Goal: Task Accomplishment & Management: Manage account settings

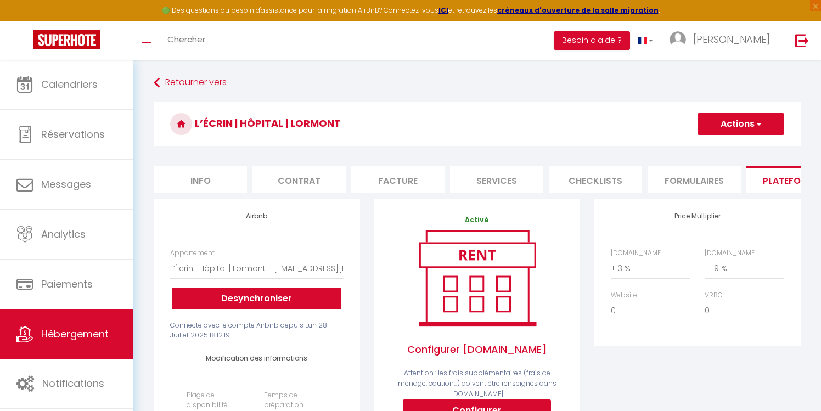
select select "8838-1336054867713458045"
select select "365"
select select "EUR"
select select
select select "+ 3 %"
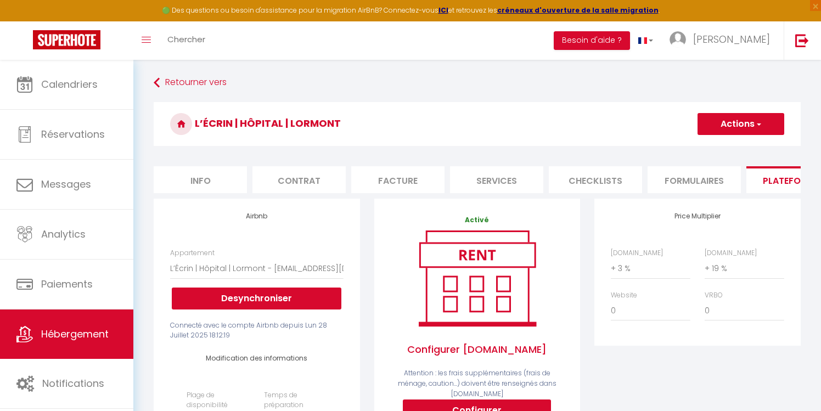
select select "+ 19 %"
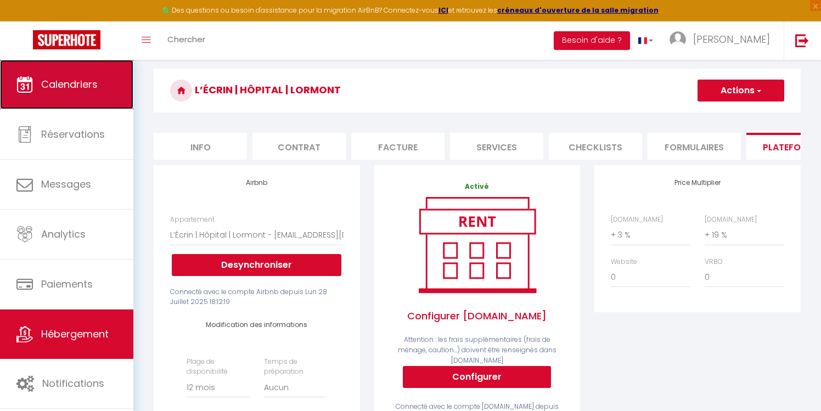
click at [99, 90] on link "Calendriers" at bounding box center [66, 84] width 133 height 49
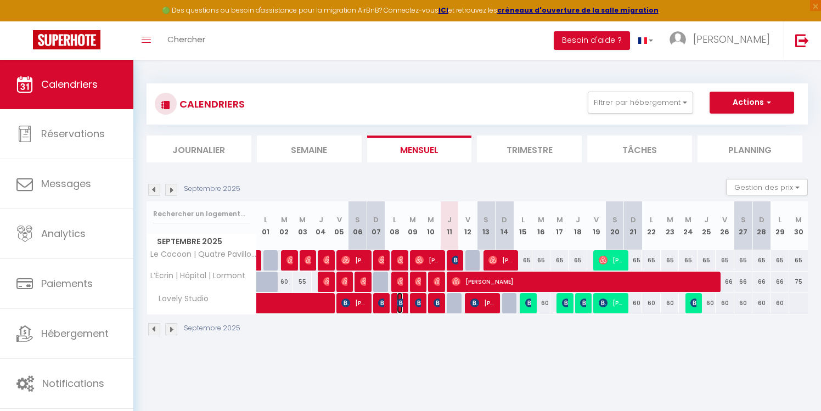
click at [399, 309] on span "Mattéo CANONICI" at bounding box center [400, 303] width 6 height 21
select select "OK"
select select "0"
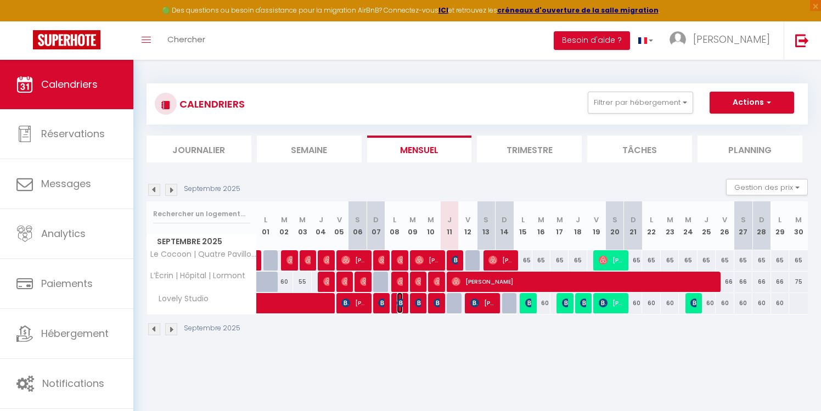
select select "1"
select select
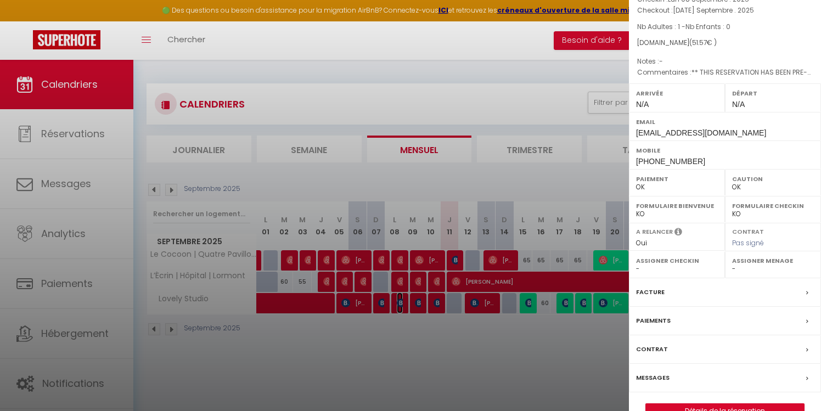
scroll to position [80, 0]
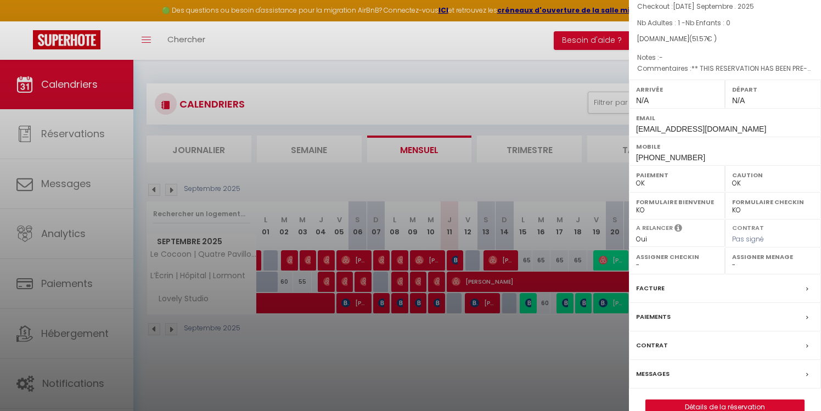
click at [707, 284] on div "Facture" at bounding box center [725, 288] width 192 height 29
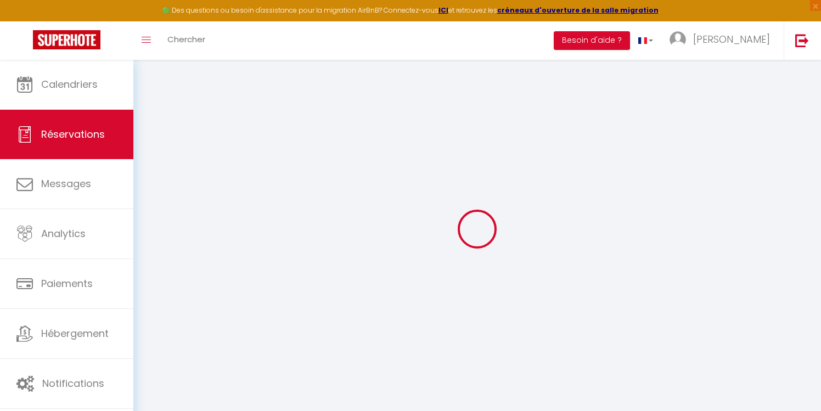
select select "taxes"
select select
checkbox input "false"
select select
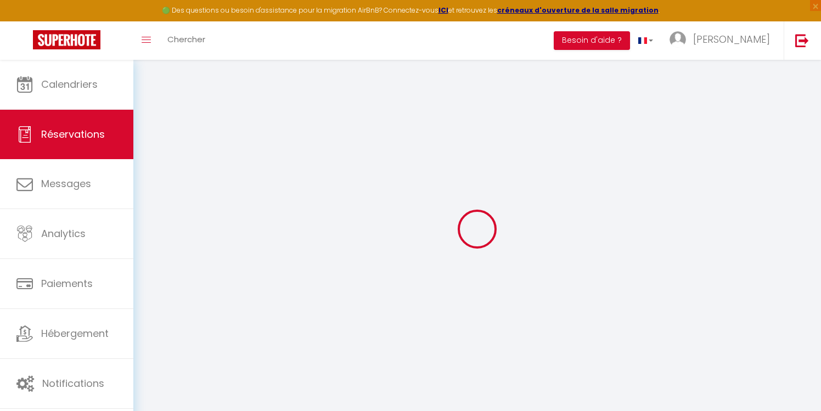
select select
checkbox input "false"
type textarea "** THIS RESERVATION HAS BEEN PRE-PAID ** BOOKING NOTE : Payment charge is EUR 0…"
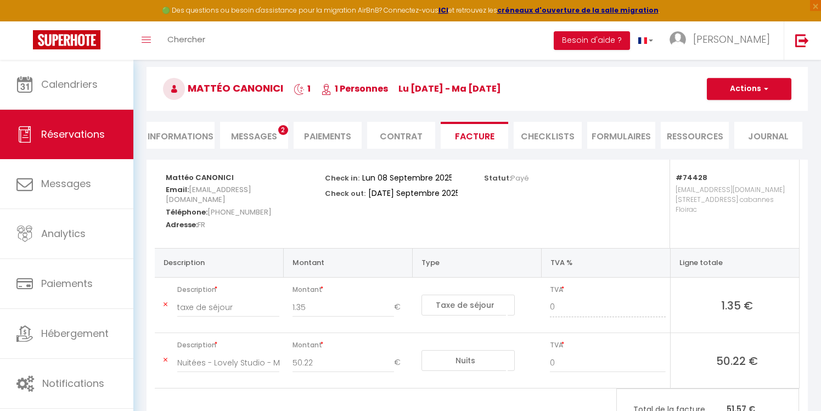
scroll to position [32, 0]
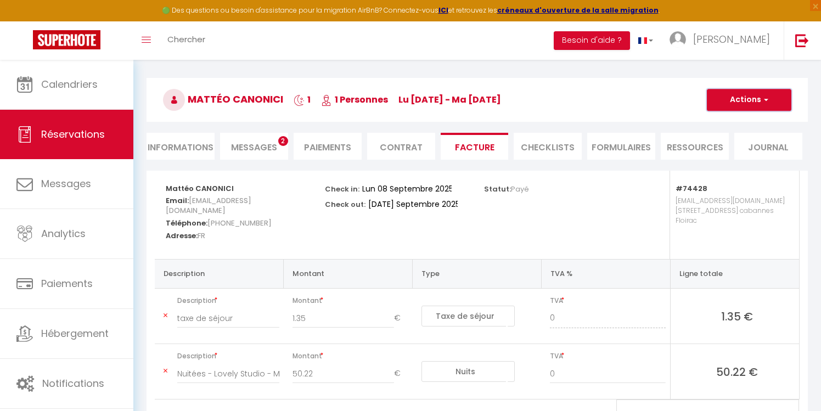
click at [754, 108] on button "Actions" at bounding box center [749, 100] width 85 height 22
click at [752, 151] on link "Envoyer la facture" at bounding box center [741, 152] width 92 height 14
type input "[EMAIL_ADDRESS][DOMAIN_NAME]"
select select "fr"
type input "Votre facture 6556289 - Lovely Studio"
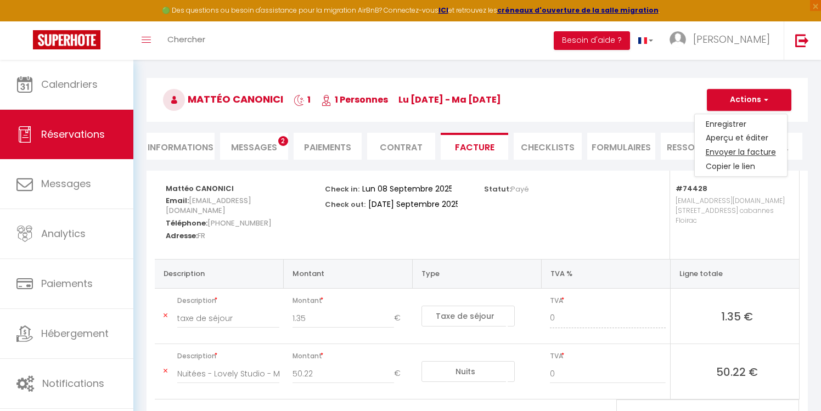
type textarea "Bonjour, Voici le lien pour télécharger votre facture : [URL][DOMAIN_NAME] Déta…"
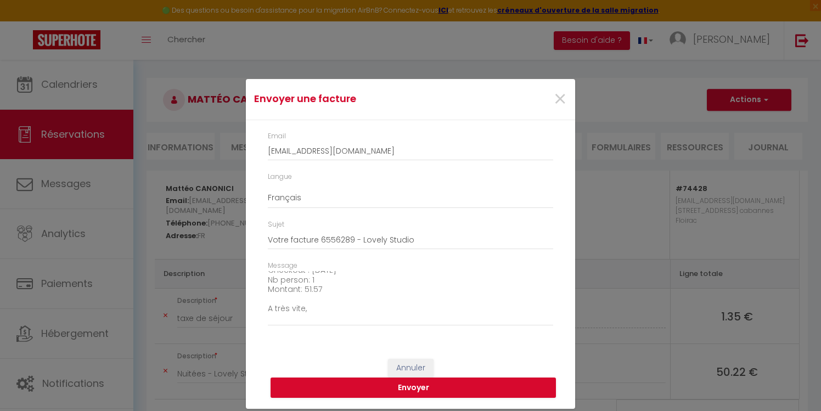
scroll to position [125, 0]
click at [407, 386] on button "Envoyer" at bounding box center [413, 388] width 285 height 21
